Goal: Task Accomplishment & Management: Manage account settings

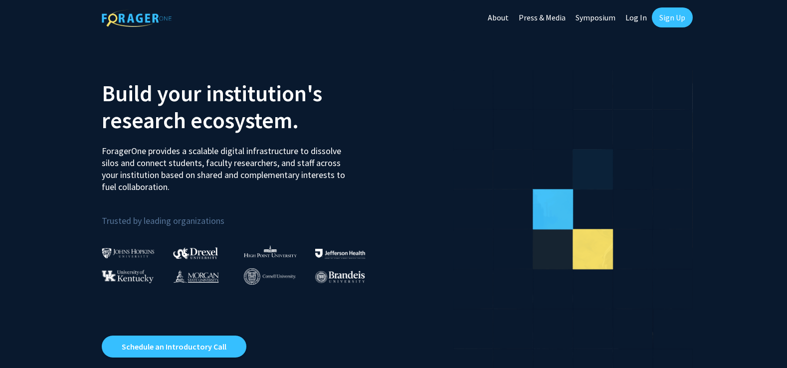
click at [641, 17] on link "Log In" at bounding box center [635, 17] width 31 height 35
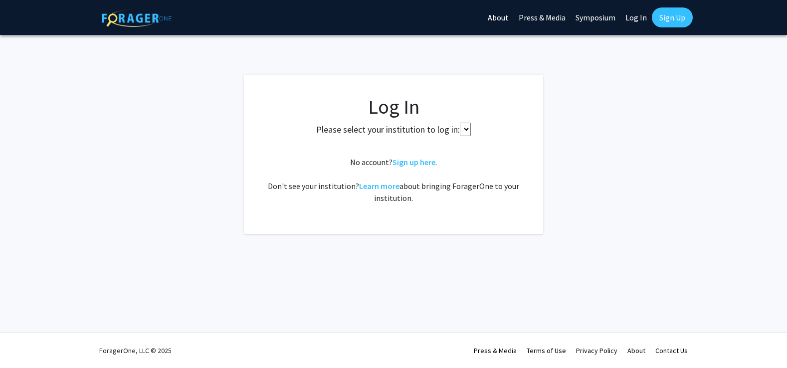
select select
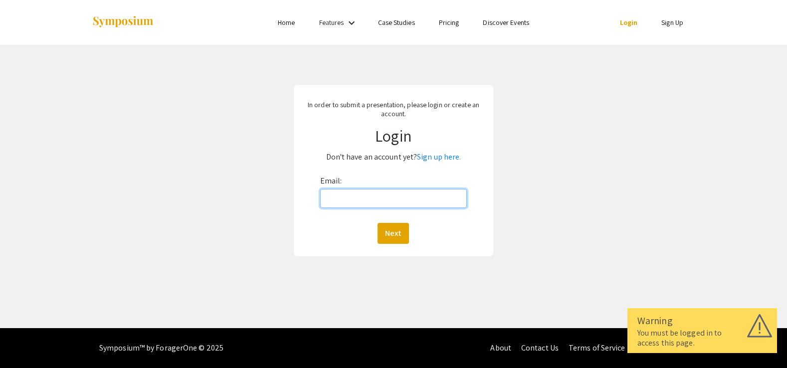
click at [370, 189] on input "Email:" at bounding box center [393, 198] width 147 height 19
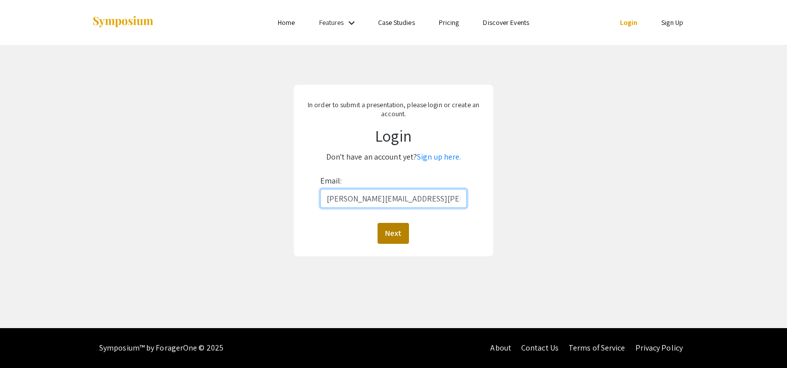
type input "[PERSON_NAME][EMAIL_ADDRESS][PERSON_NAME][DOMAIN_NAME]"
click at [396, 235] on button "Next" at bounding box center [392, 233] width 31 height 21
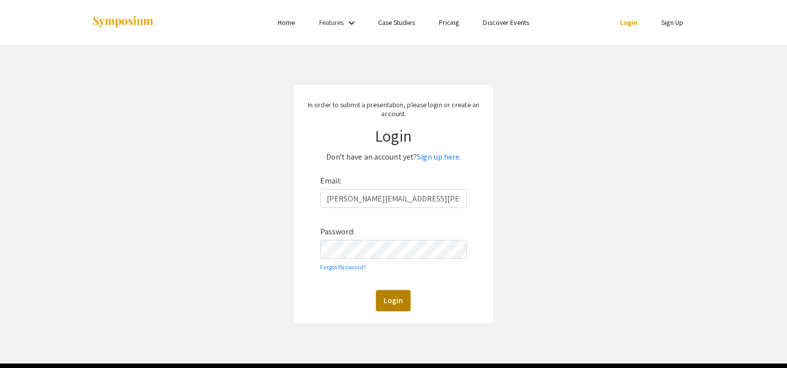
click at [385, 303] on button "Login" at bounding box center [393, 300] width 34 height 21
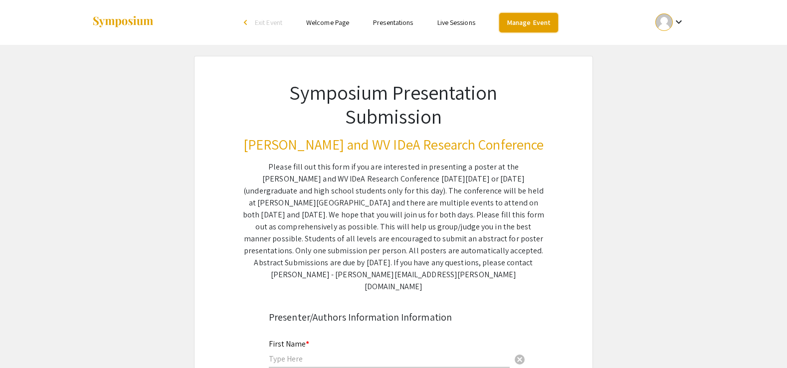
click at [530, 30] on link "Manage Event" at bounding box center [528, 22] width 59 height 19
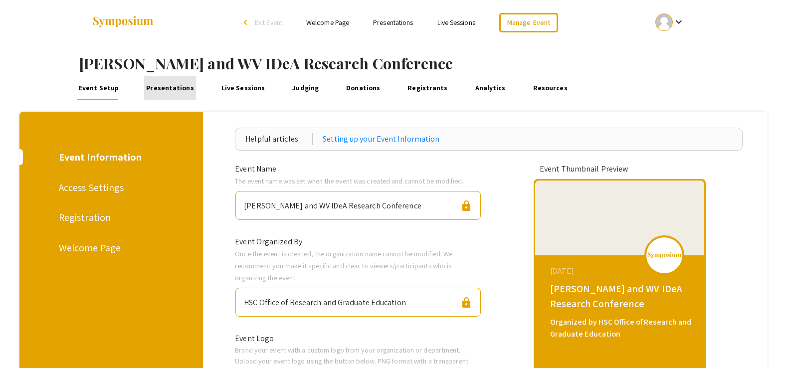
click at [171, 92] on link "Presentations" at bounding box center [169, 88] width 51 height 24
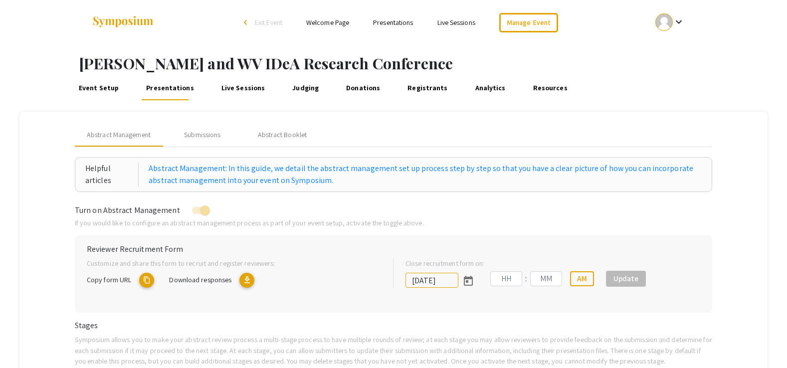
type input "[DATE]"
type input "09"
type input "50"
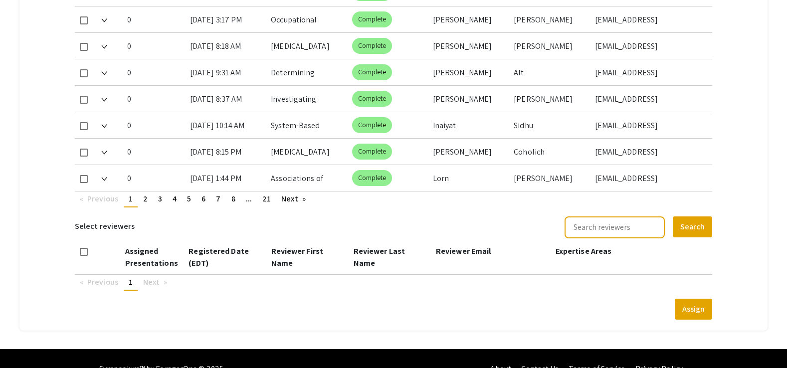
scroll to position [616, 0]
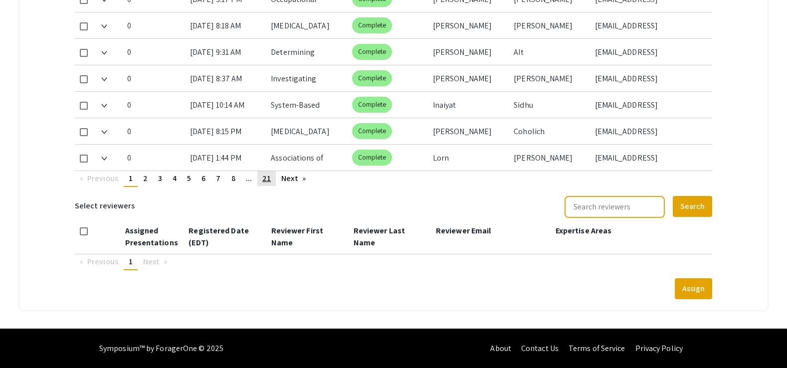
click at [271, 179] on link "page 21" at bounding box center [266, 178] width 18 height 15
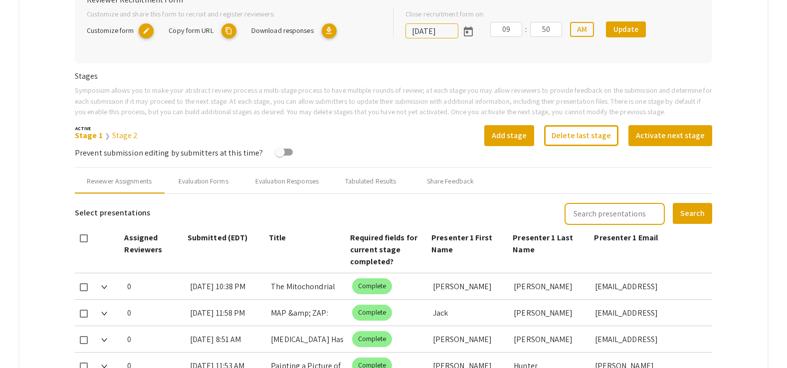
scroll to position [251, 0]
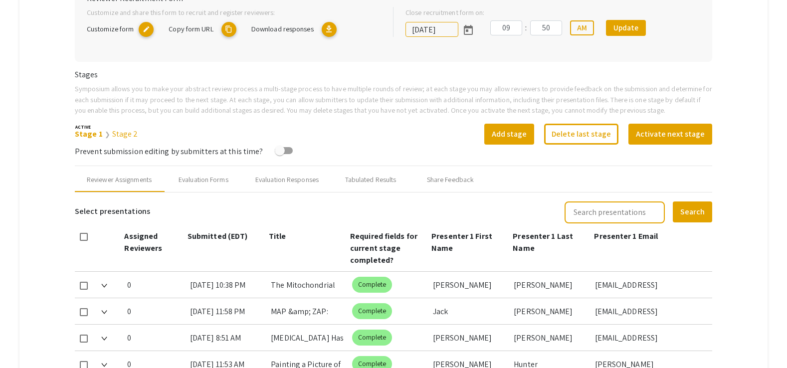
click at [606, 215] on input "text" at bounding box center [614, 212] width 100 height 22
type input "abedin"
click at [673, 201] on button "Search" at bounding box center [692, 211] width 39 height 21
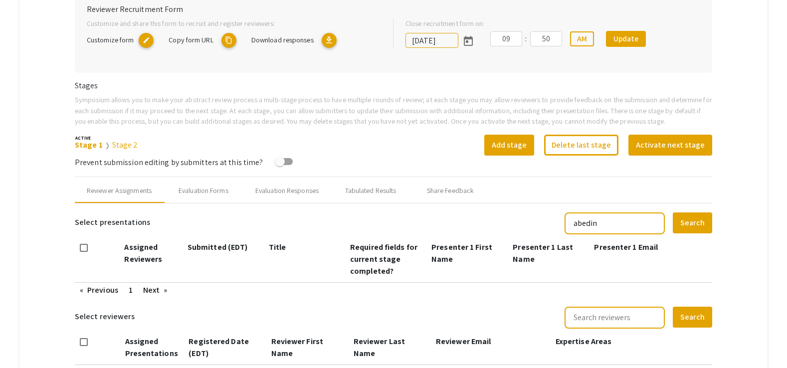
scroll to position [239, 0]
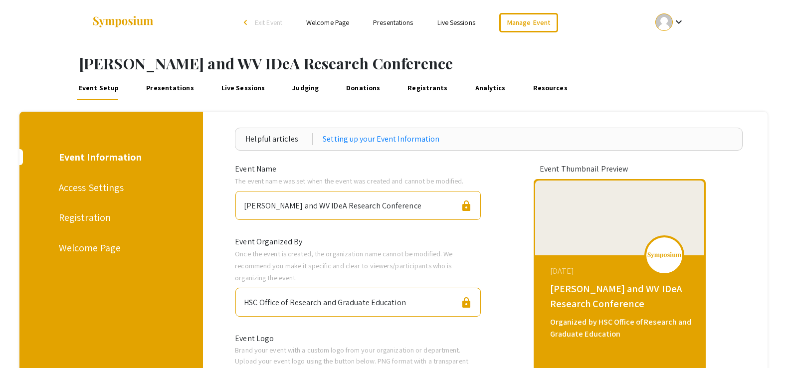
click at [169, 89] on link "Presentations" at bounding box center [169, 88] width 51 height 24
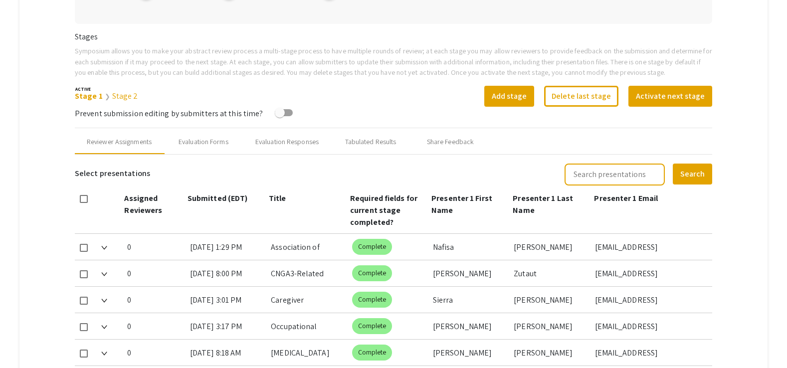
scroll to position [292, 0]
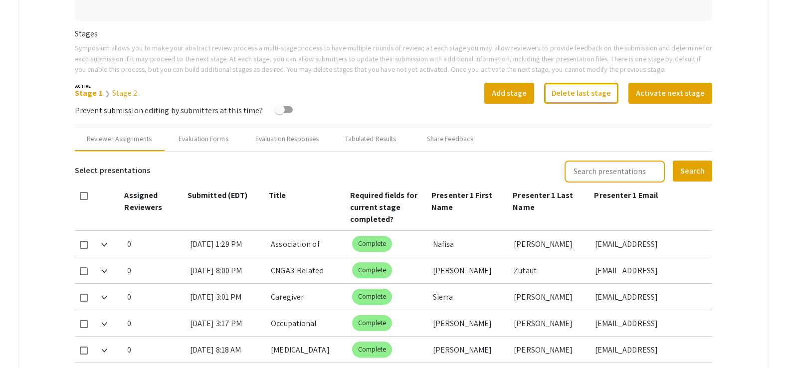
click at [598, 173] on input "text" at bounding box center [614, 172] width 100 height 22
type input "a"
click at [86, 243] on span at bounding box center [84, 245] width 8 height 8
click at [84, 249] on input "checkbox" at bounding box center [83, 249] width 0 height 0
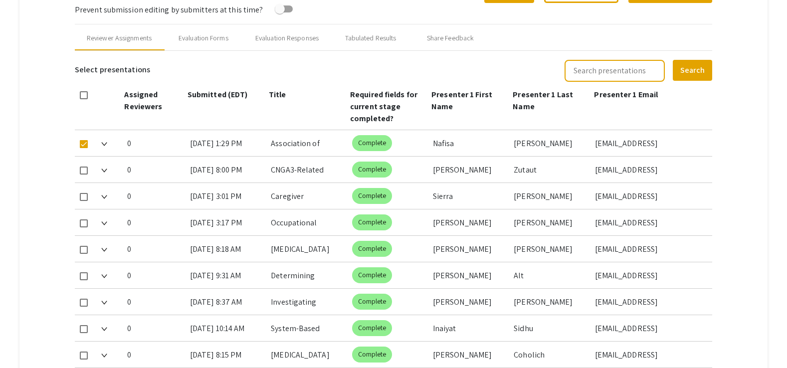
scroll to position [395, 0]
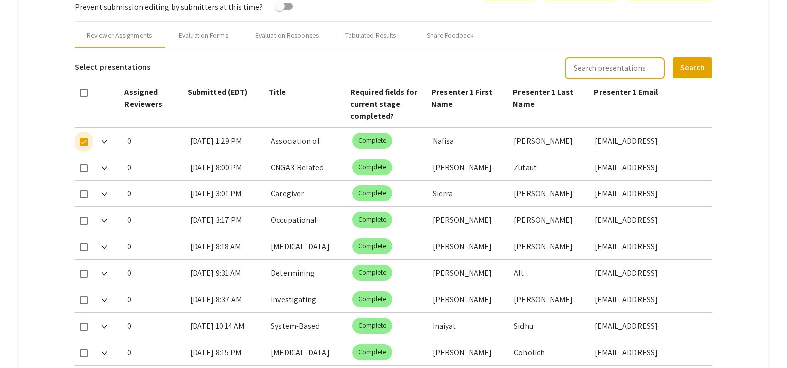
click at [87, 141] on span at bounding box center [84, 142] width 8 height 8
click at [84, 146] on input "checkbox" at bounding box center [83, 146] width 0 height 0
checkbox input "false"
click at [102, 143] on img at bounding box center [104, 142] width 6 height 4
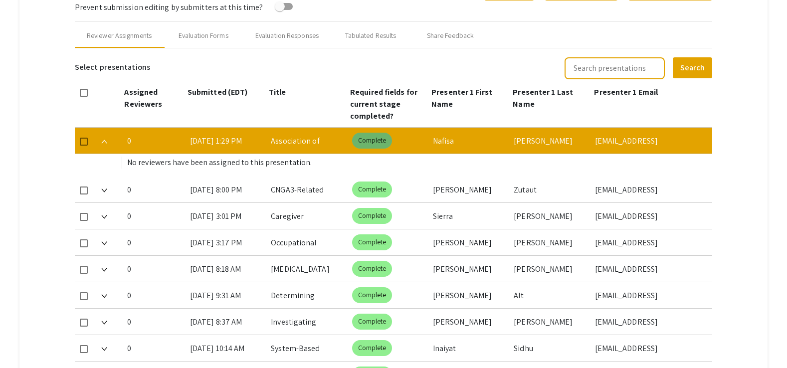
click at [370, 140] on mat-chip "Complete" at bounding box center [372, 141] width 40 height 16
click at [301, 139] on div "Association of Maternal Cannabis Use and Smoking with Placental Weight-to-Birth…" at bounding box center [307, 141] width 73 height 26
click at [587, 138] on div "0 [DATE] 1:29 PM Association of Maternal Cannabis Use and Smoking with Placenta…" at bounding box center [393, 141] width 637 height 26
click at [86, 90] on span at bounding box center [84, 93] width 8 height 8
click at [84, 97] on input "checkbox" at bounding box center [83, 97] width 0 height 0
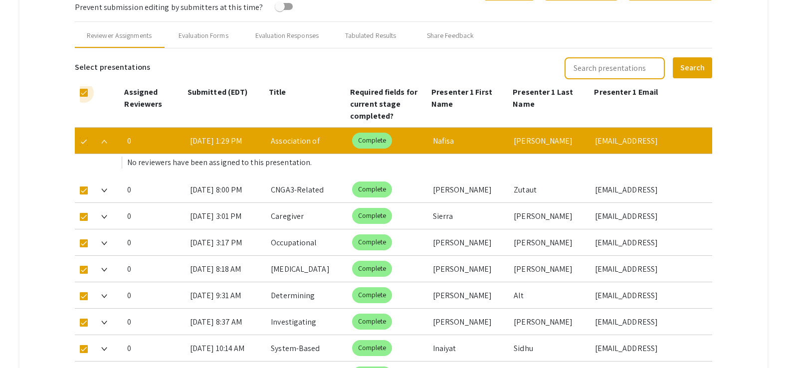
click at [86, 90] on span at bounding box center [84, 93] width 8 height 8
click at [84, 97] on input "checkbox" at bounding box center [83, 97] width 0 height 0
checkbox input "false"
click at [86, 143] on span at bounding box center [84, 142] width 8 height 8
click at [84, 146] on input "checkbox" at bounding box center [83, 146] width 0 height 0
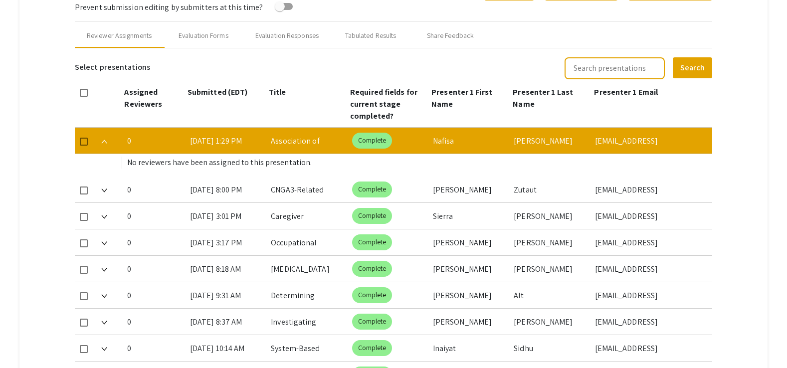
checkbox input "true"
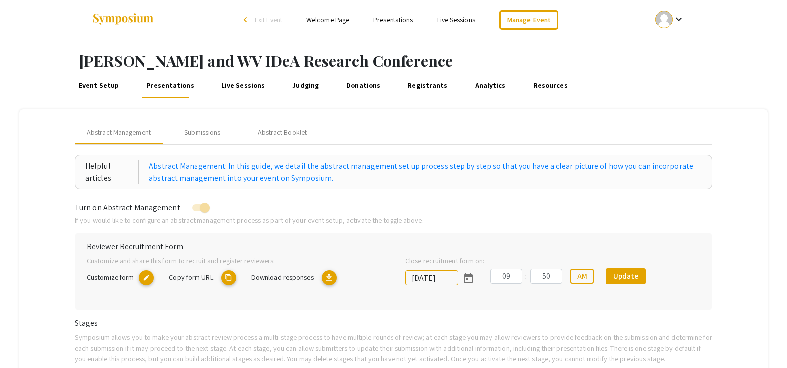
scroll to position [3, 0]
click at [207, 134] on div "Submissions" at bounding box center [202, 132] width 36 height 10
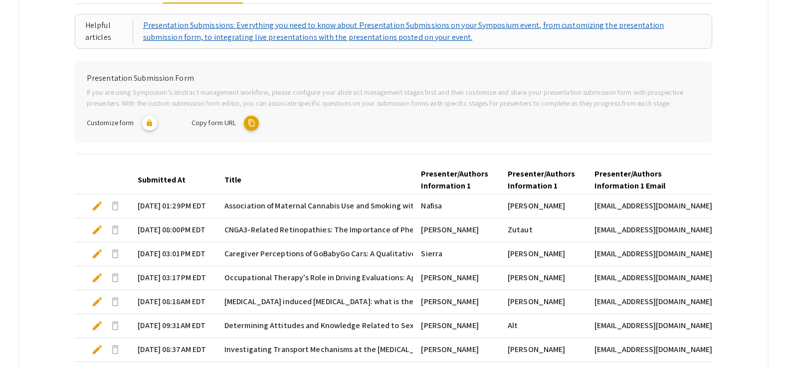
scroll to position [144, 0]
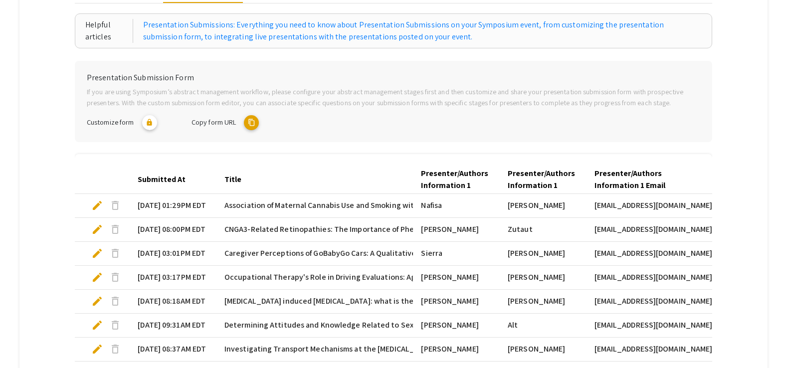
click at [116, 206] on span "delete" at bounding box center [115, 205] width 12 height 12
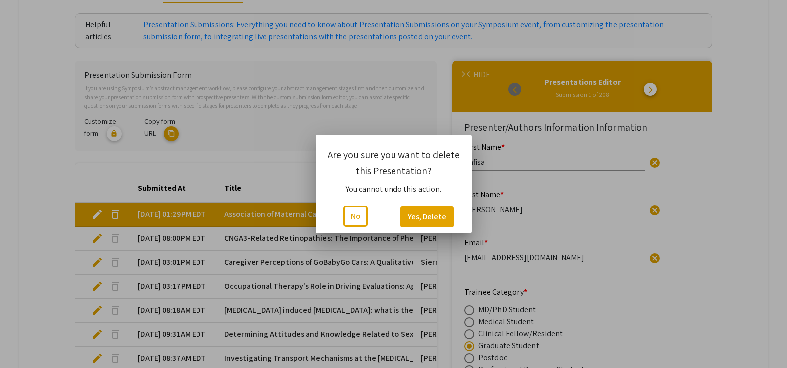
scroll to position [0, 0]
click at [418, 218] on button "Yes, Delete" at bounding box center [426, 216] width 53 height 21
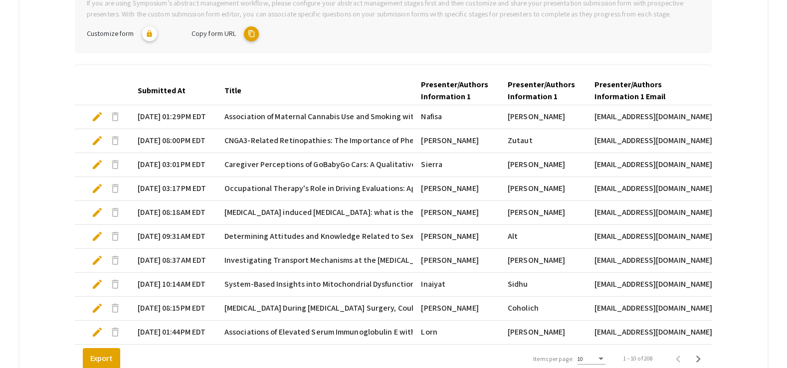
scroll to position [318, 0]
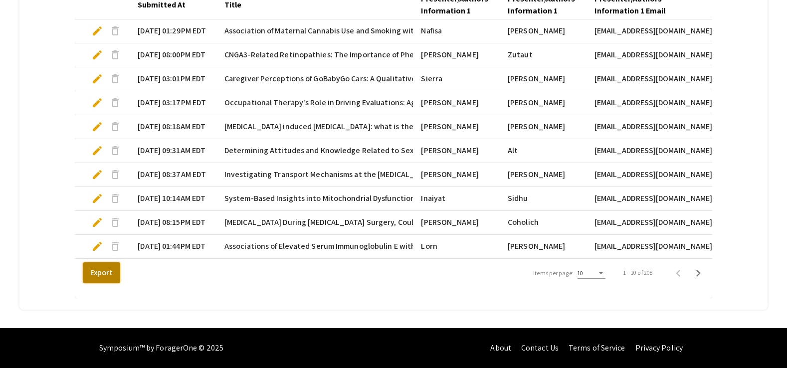
click at [108, 275] on button "Export" at bounding box center [101, 272] width 37 height 21
